Goal: Task Accomplishment & Management: Complete application form

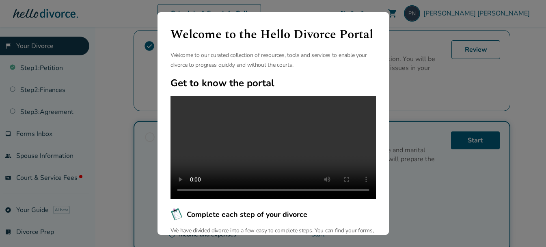
scroll to position [162, 0]
click at [535, 69] on div "Welcome to the Hello Divorce Portal Welcome to our curated collection of resour…" at bounding box center [273, 123] width 546 height 247
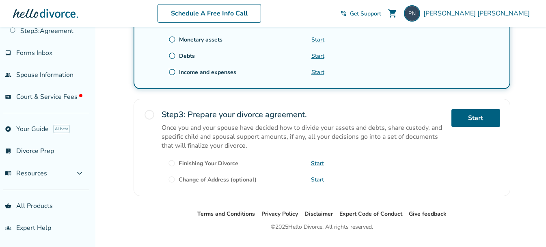
scroll to position [0, 0]
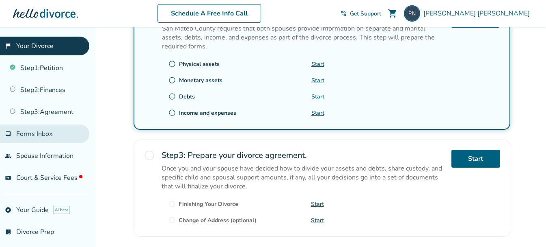
click at [46, 136] on span "Forms Inbox" at bounding box center [34, 133] width 36 height 9
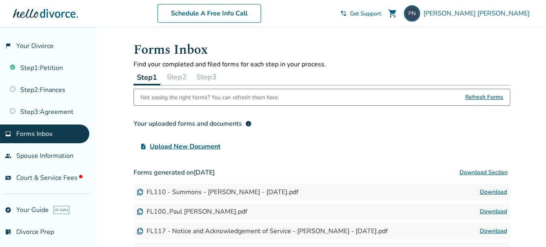
click at [492, 98] on span "Refresh Forms" at bounding box center [484, 97] width 38 height 16
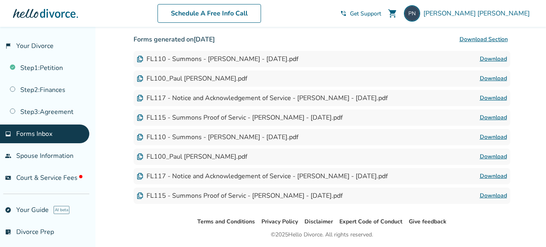
scroll to position [160, 0]
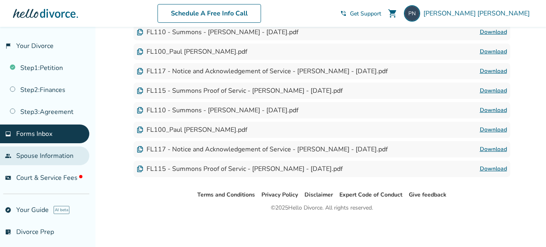
click at [51, 160] on link "people Spouse Information" at bounding box center [44, 155] width 89 height 19
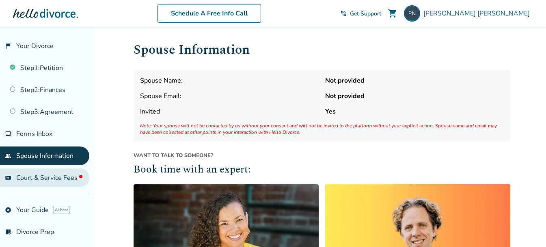
click at [44, 180] on span "Court & Service Fees" at bounding box center [49, 177] width 66 height 9
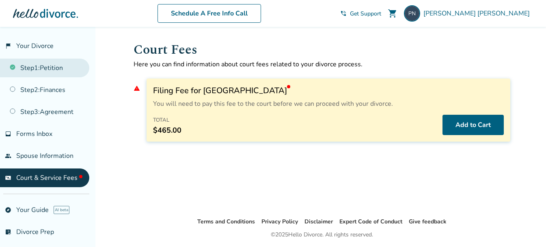
click at [35, 69] on link "Step 1 : Petition" at bounding box center [44, 67] width 89 height 19
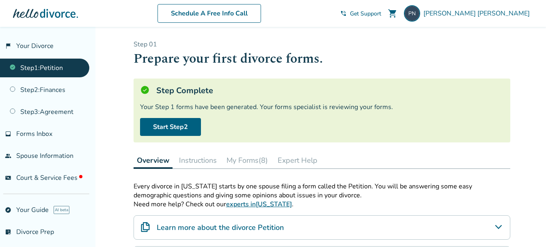
click at [199, 162] on button "Instructions" at bounding box center [198, 160] width 44 height 16
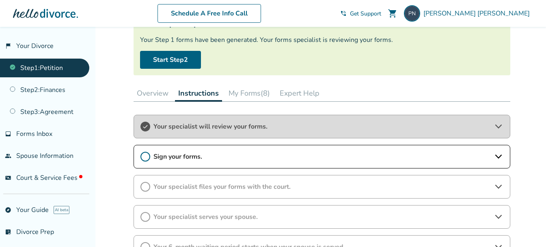
scroll to position [81, 0]
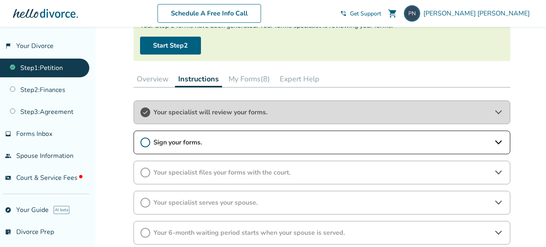
click at [498, 143] on icon at bounding box center [498, 142] width 6 height 4
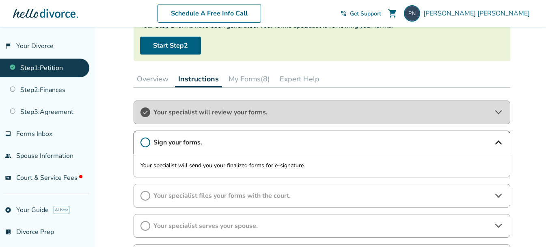
click at [245, 81] on button "My Forms (8)" at bounding box center [249, 79] width 48 height 16
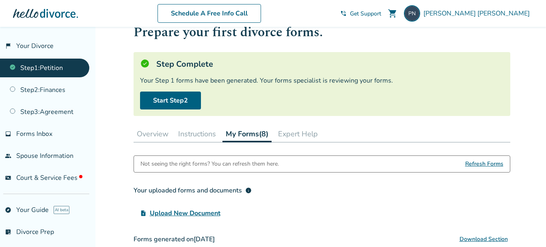
scroll to position [41, 0]
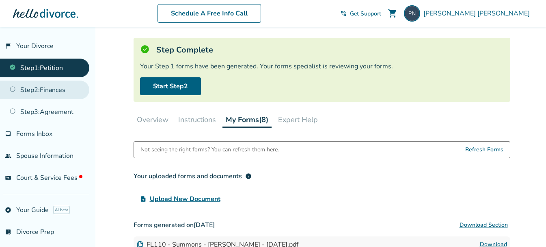
click at [56, 89] on link "Step 2 : Finances" at bounding box center [44, 89] width 89 height 19
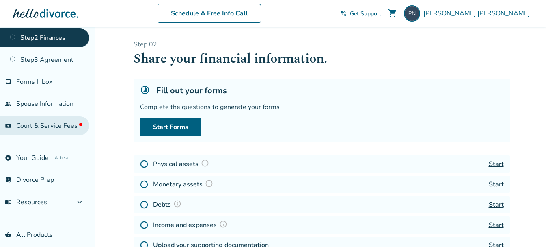
scroll to position [40, 0]
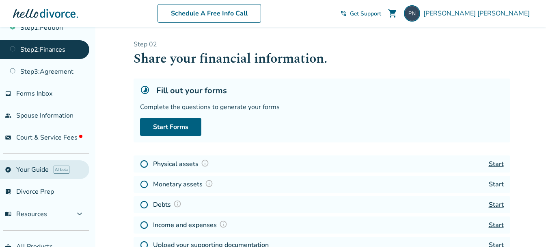
click at [32, 170] on link "explore Your Guide AI beta" at bounding box center [44, 169] width 89 height 19
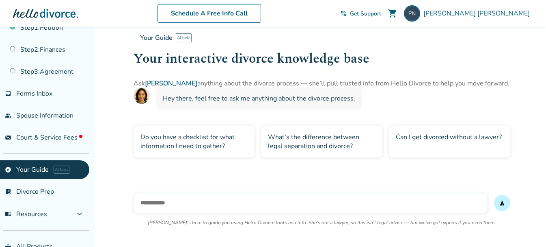
scroll to position [27, 0]
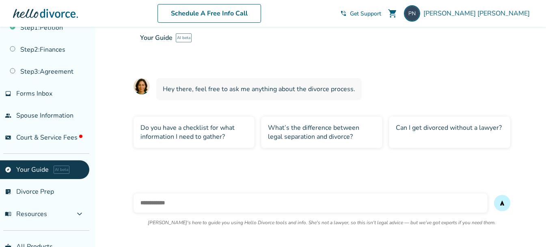
click at [199, 139] on div "Do you have a checklist for what information I need to gather?" at bounding box center [194, 132] width 121 height 32
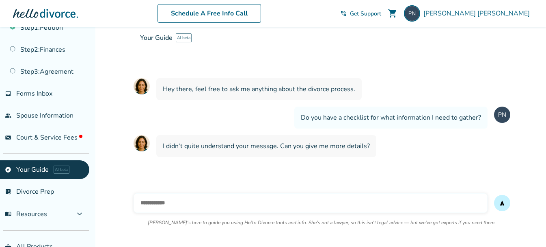
click at [302, 199] on input "text" at bounding box center [311, 202] width 354 height 19
type input "**********"
click at [494, 195] on button "send" at bounding box center [502, 203] width 16 height 16
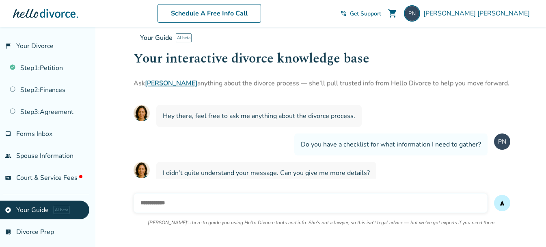
scroll to position [81, 0]
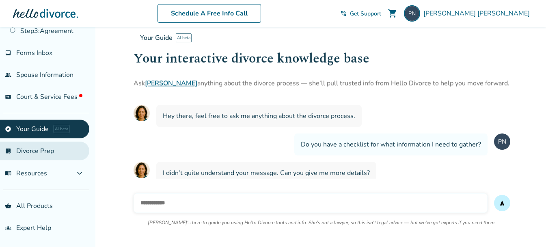
click at [39, 156] on link "list_alt_check Divorce Prep" at bounding box center [44, 150] width 89 height 19
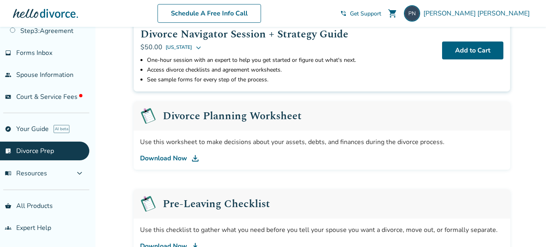
scroll to position [61, 0]
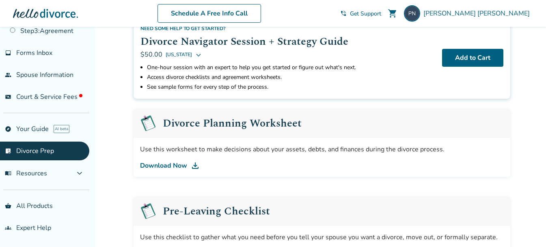
click at [179, 166] on link "Download Now" at bounding box center [322, 165] width 364 height 10
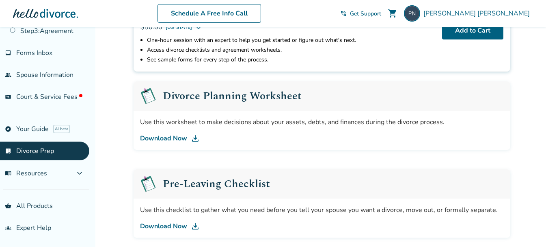
scroll to position [102, 0]
